Goal: Register for event/course

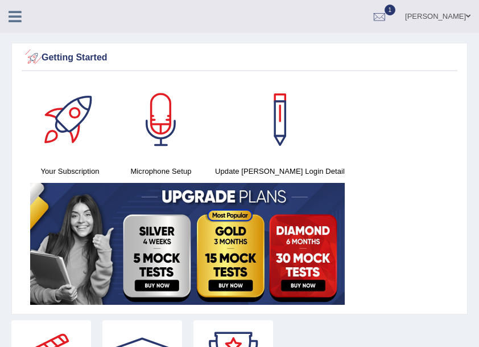
click at [14, 18] on icon at bounding box center [15, 16] width 13 height 15
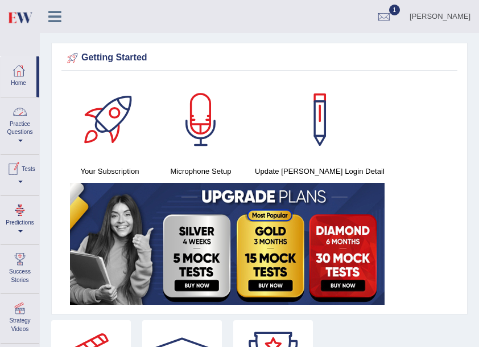
click at [24, 182] on link "Tests" at bounding box center [20, 173] width 39 height 37
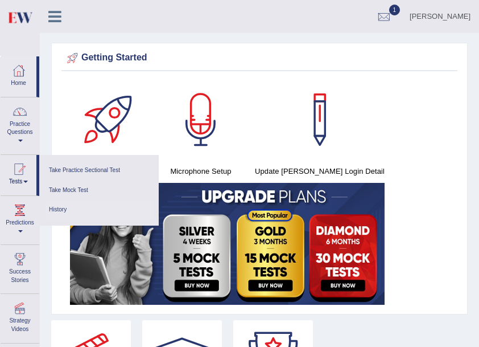
click at [58, 207] on link "History" at bounding box center [99, 210] width 108 height 20
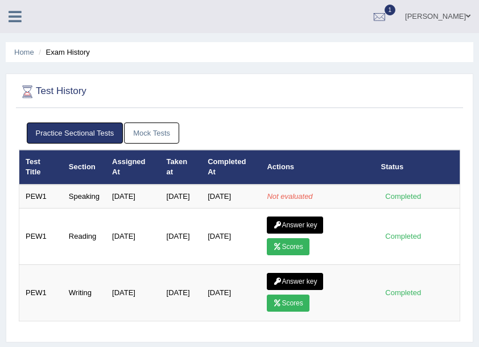
click at [148, 134] on link "Mock Tests" at bounding box center [151, 132] width 55 height 21
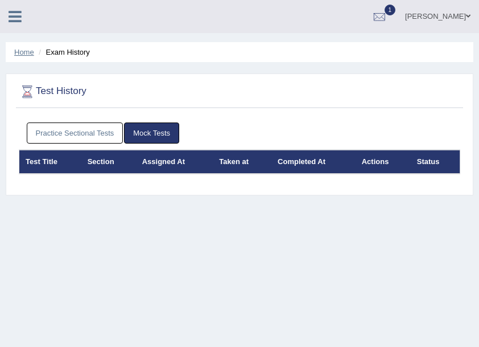
click at [29, 53] on link "Home" at bounding box center [24, 52] width 20 height 9
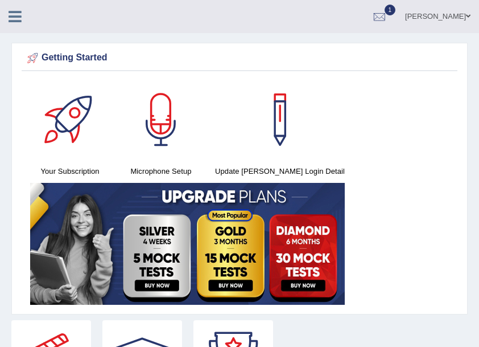
click at [17, 14] on icon at bounding box center [15, 16] width 13 height 15
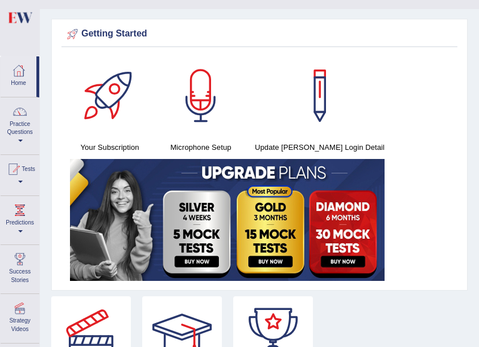
scroll to position [38, 0]
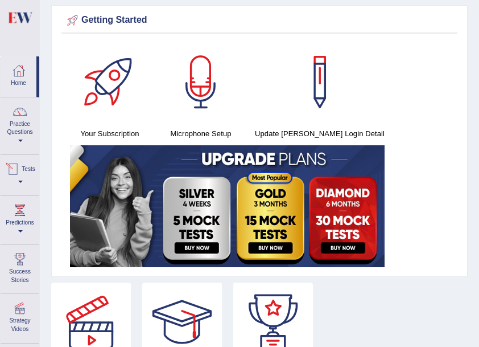
click at [23, 180] on link "Tests" at bounding box center [20, 173] width 39 height 37
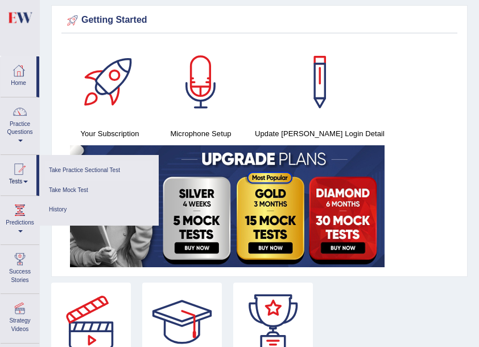
click at [98, 168] on link "Take Practice Sectional Test" at bounding box center [99, 171] width 108 height 20
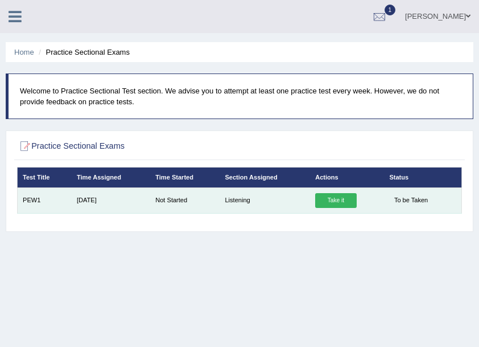
click at [338, 200] on link "Take it" at bounding box center [335, 200] width 41 height 15
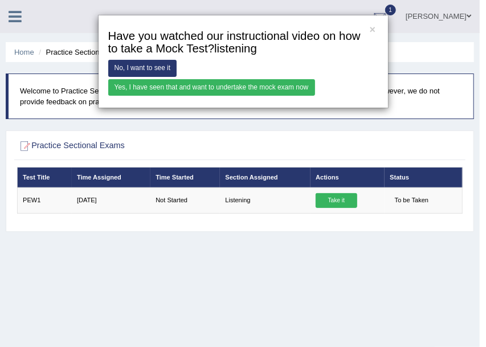
click at [140, 87] on link "Yes, I have seen that and want to undertake the mock exam now" at bounding box center [211, 87] width 207 height 17
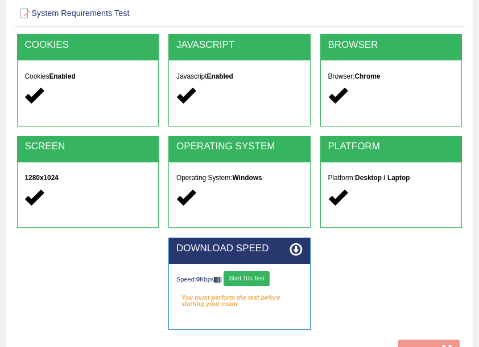
click at [248, 276] on button "Start 10s Test" at bounding box center [247, 278] width 46 height 15
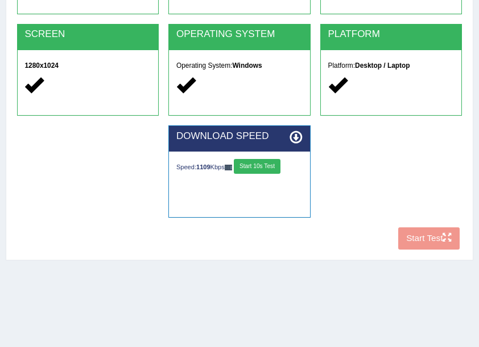
scroll to position [190, 0]
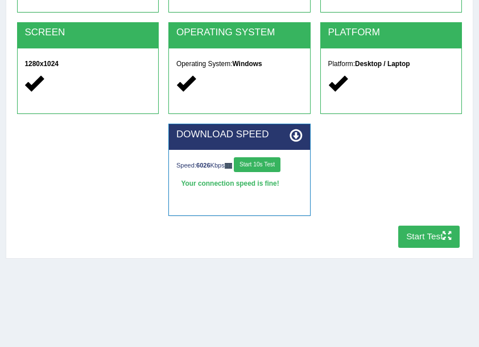
click at [426, 236] on button "Start Test" at bounding box center [429, 236] width 62 height 22
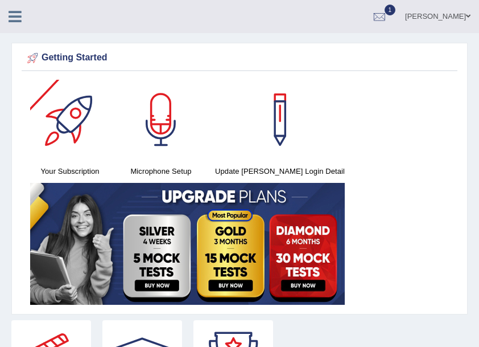
click at [14, 16] on icon at bounding box center [15, 16] width 13 height 15
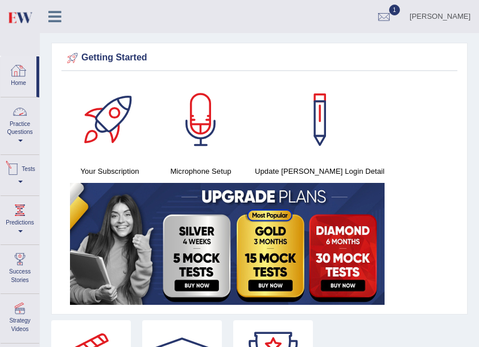
click at [23, 179] on link "Tests" at bounding box center [20, 173] width 39 height 37
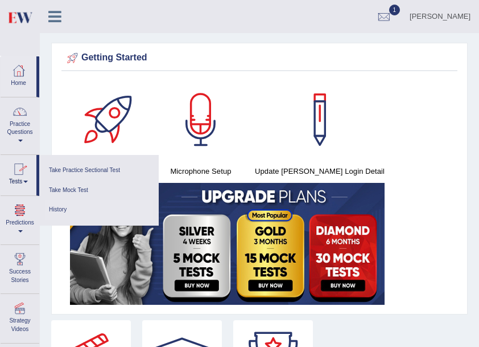
click at [57, 208] on link "History" at bounding box center [99, 210] width 108 height 20
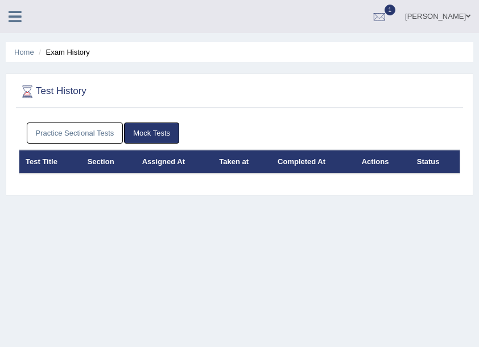
click at [61, 124] on link "Practice Sectional Tests" at bounding box center [75, 132] width 97 height 21
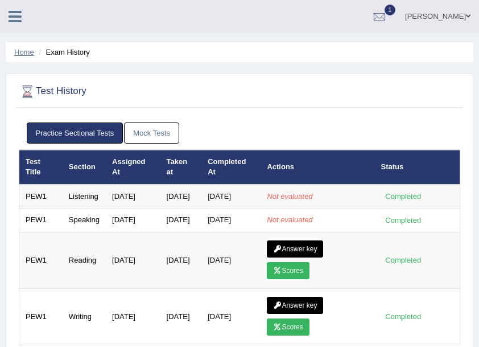
click at [27, 52] on link "Home" at bounding box center [24, 52] width 20 height 9
